Goal: Communication & Community: Ask a question

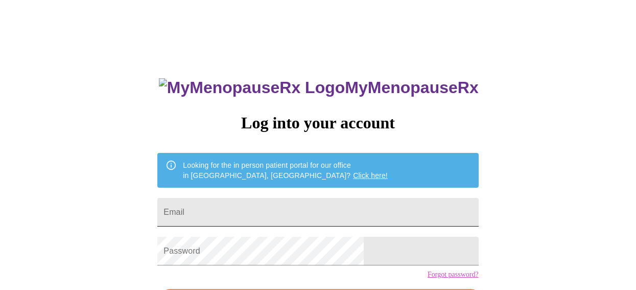
click at [253, 207] on input "Email" at bounding box center [317, 212] width 321 height 29
click at [295, 214] on input "Email" at bounding box center [317, 212] width 321 height 29
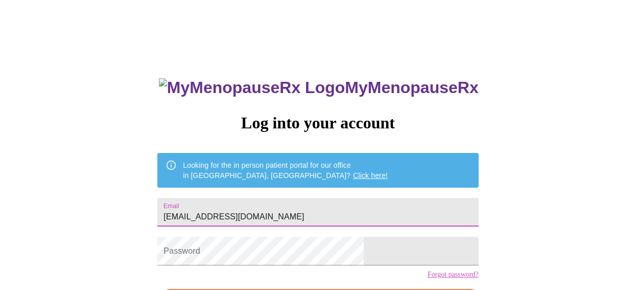
type input "[EMAIL_ADDRESS][DOMAIN_NAME]"
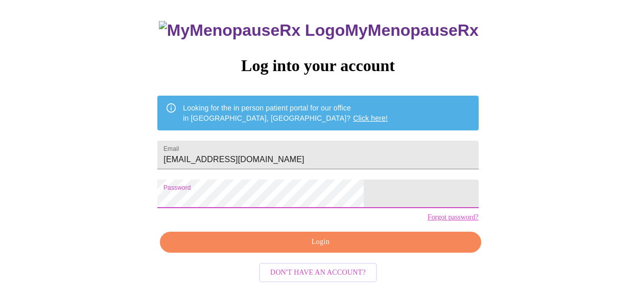
scroll to position [72, 0]
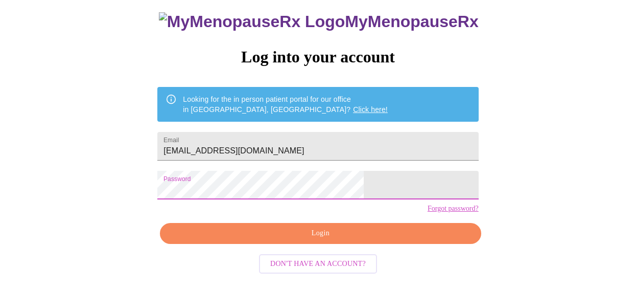
click at [210, 186] on div "MyMenopauseRx Log into your account Looking for the in person patient portal fo…" at bounding box center [317, 141] width 341 height 290
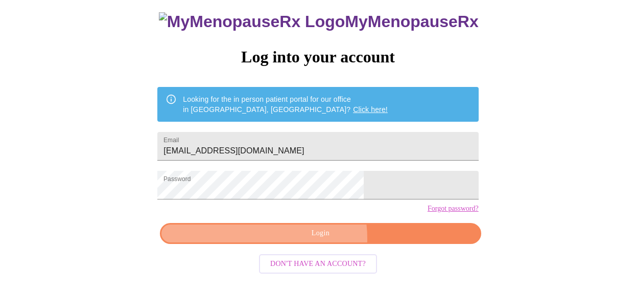
click at [299, 240] on span "Login" at bounding box center [320, 233] width 297 height 13
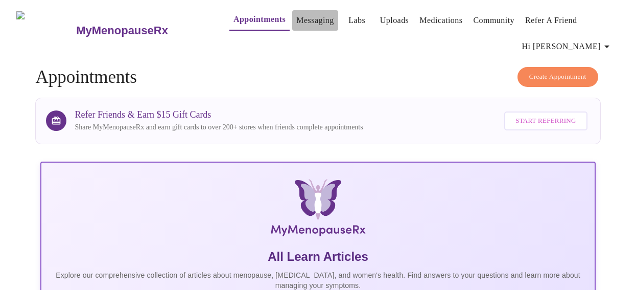
click at [296, 20] on link "Messaging" at bounding box center [314, 20] width 37 height 14
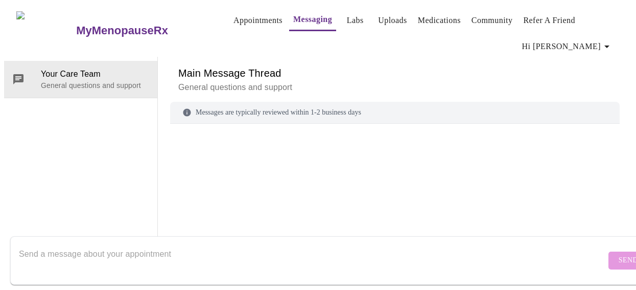
scroll to position [53, 0]
click at [70, 244] on textarea "Send a message about your appointment" at bounding box center [312, 260] width 587 height 33
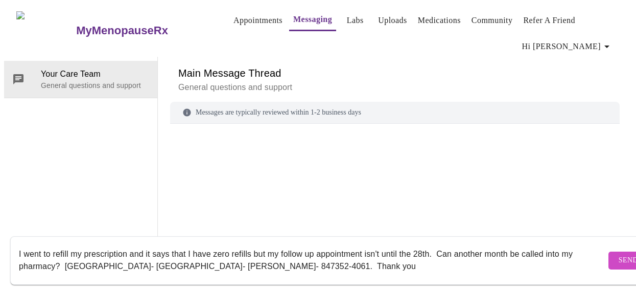
type textarea "I went to refill my prescription and it says that I have zero refills but my fo…"
click at [619, 254] on span "Send" at bounding box center [628, 260] width 19 height 13
